Goal: Navigation & Orientation: Find specific page/section

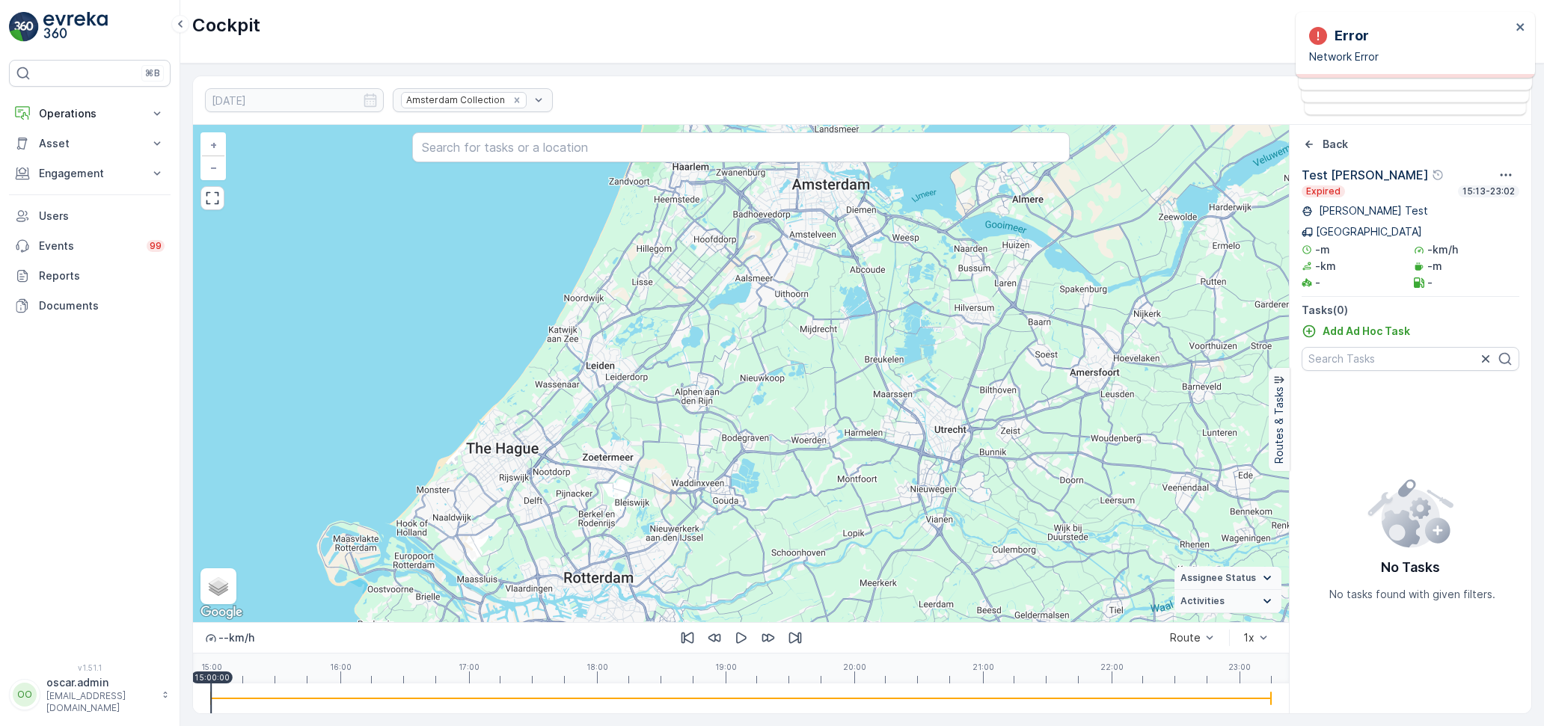
click at [52, 114] on p "Operations" at bounding box center [90, 113] width 102 height 15
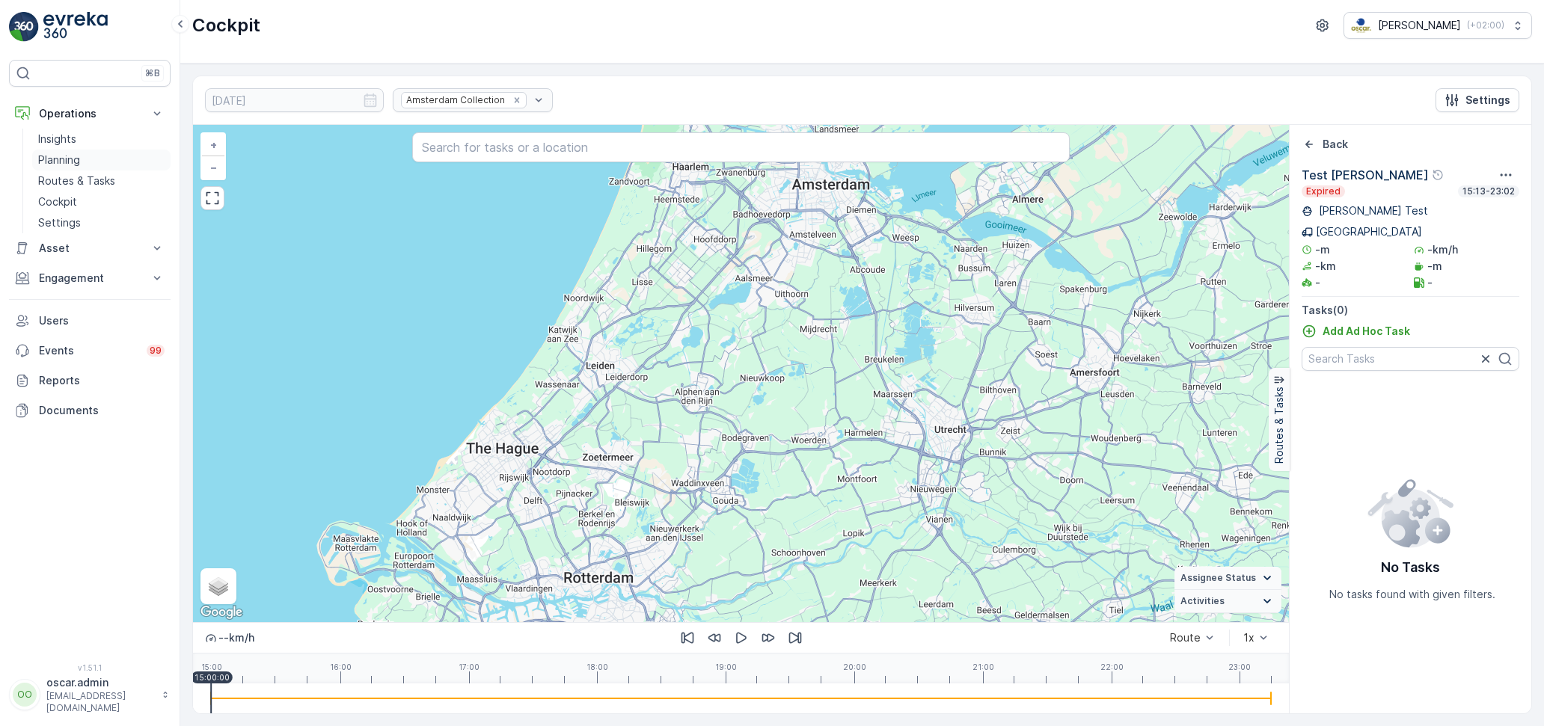
click at [64, 163] on p "Planning" at bounding box center [59, 160] width 42 height 15
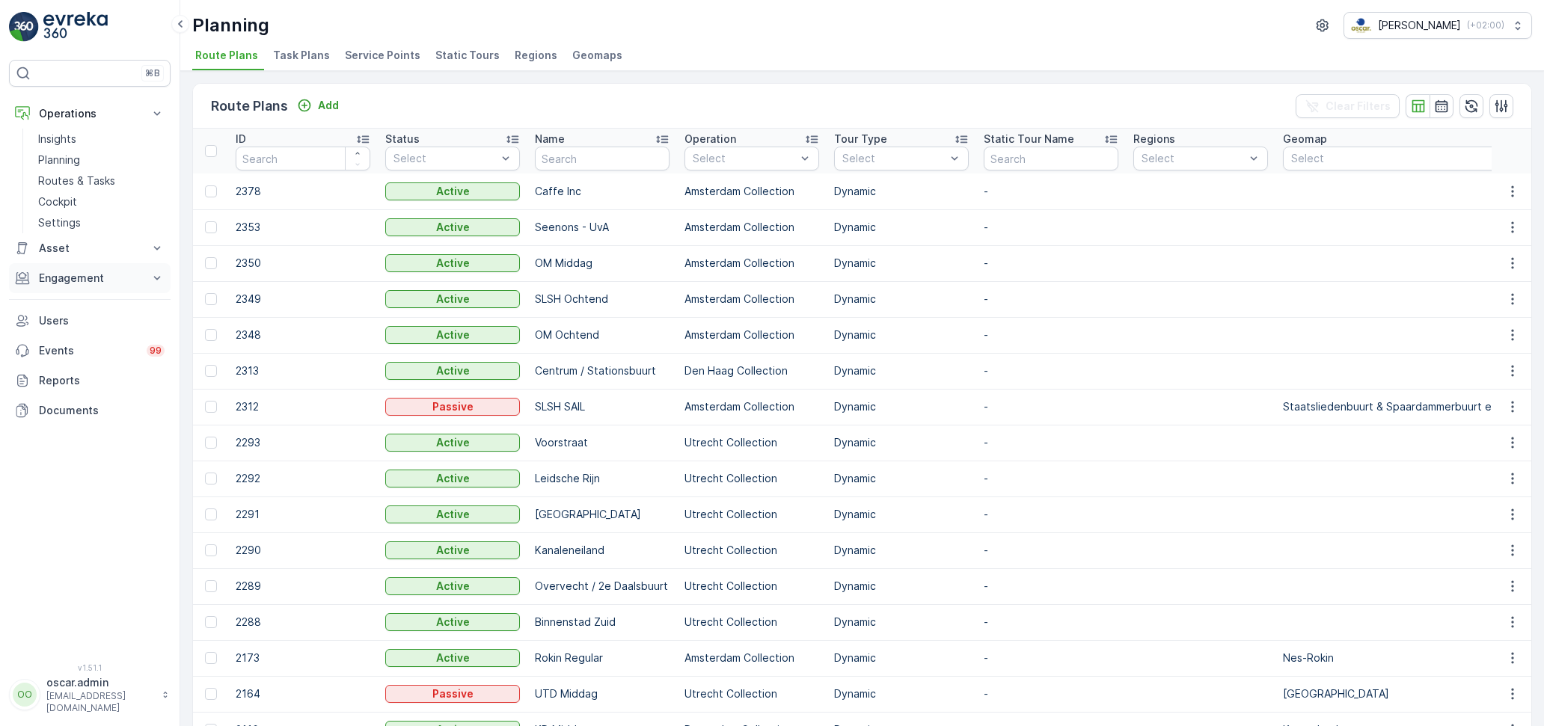
click at [99, 280] on p "Engagement" at bounding box center [90, 278] width 102 height 15
click at [70, 160] on p "Planning" at bounding box center [59, 160] width 42 height 15
click at [381, 50] on span "Service Points" at bounding box center [383, 55] width 76 height 15
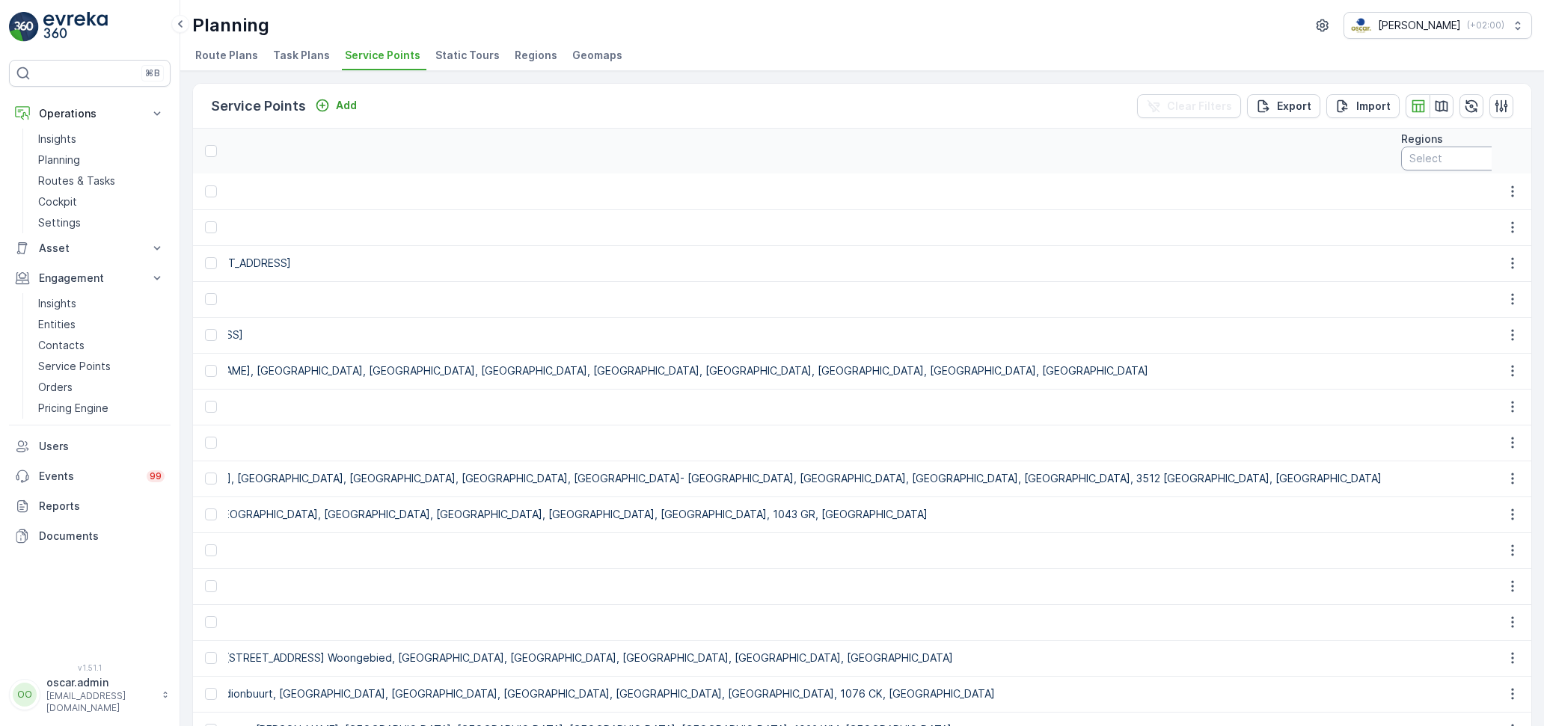
click at [928, 100] on div "Service Points Add Clear Filters Export Import" at bounding box center [862, 106] width 1338 height 45
